Goal: Communication & Community: Ask a question

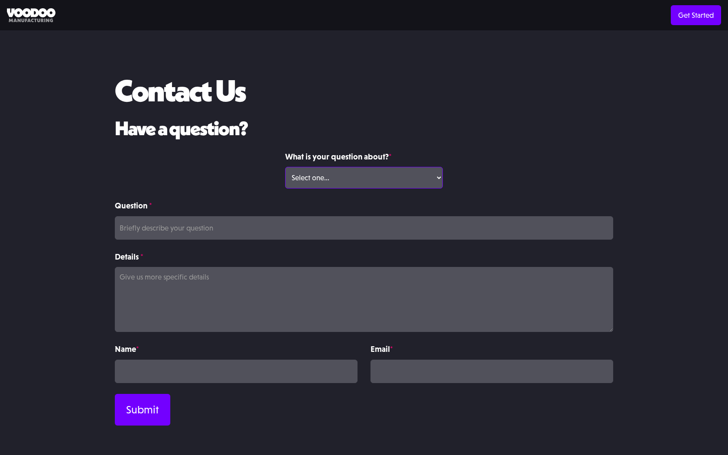
select select "Volume Print Order"
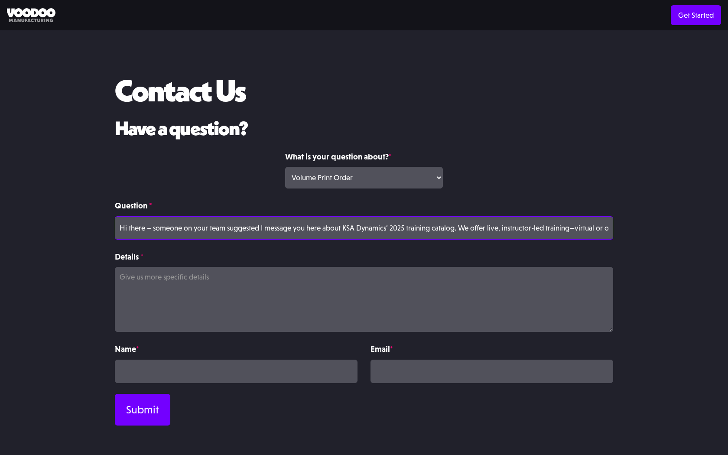
scroll to position [0, 304]
type input "Hi there – someone on your team suggested I message you here about KSA Dynamics…"
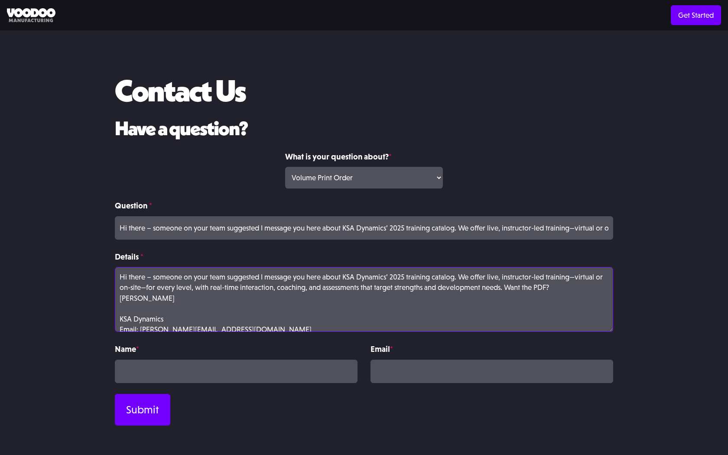
scroll to position [13, 0]
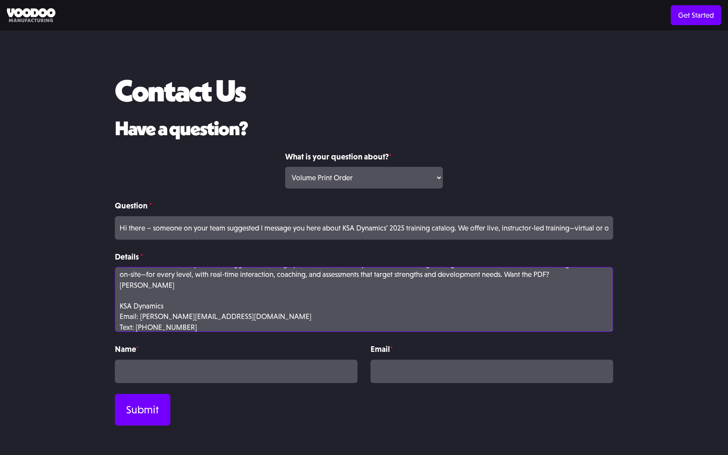
type textarea "Hi there – someone on your team suggested I message you here about KSA Dynamics…"
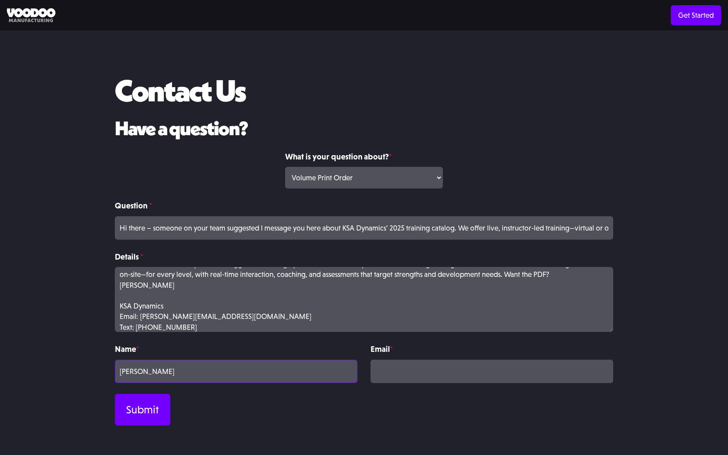
type input "[PERSON_NAME]"
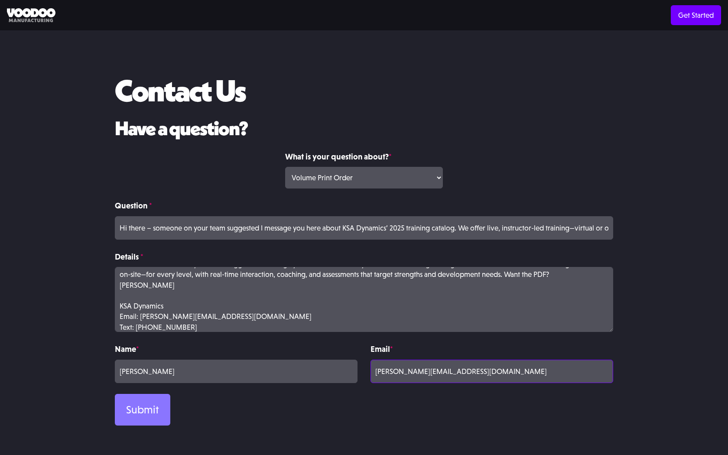
type input "[PERSON_NAME][EMAIL_ADDRESS][DOMAIN_NAME]"
click at [143, 410] on input "Submit" at bounding box center [142, 410] width 55 height 32
type input "Please wait..."
